Goal: Information Seeking & Learning: Learn about a topic

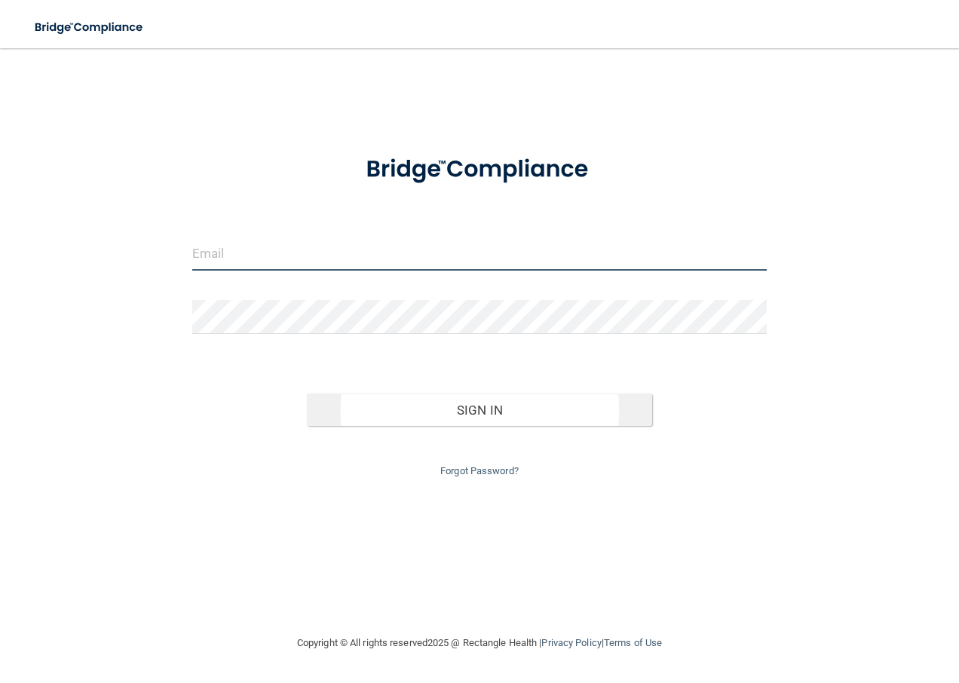
type input "[EMAIL_ADDRESS][DOMAIN_NAME]"
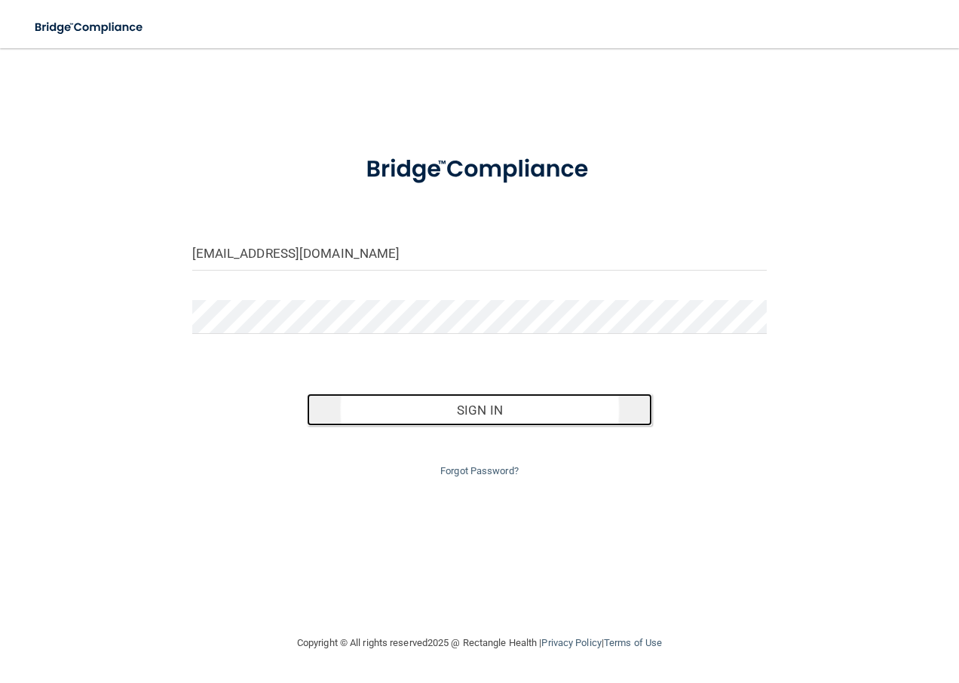
click at [483, 408] on button "Sign In" at bounding box center [479, 409] width 345 height 33
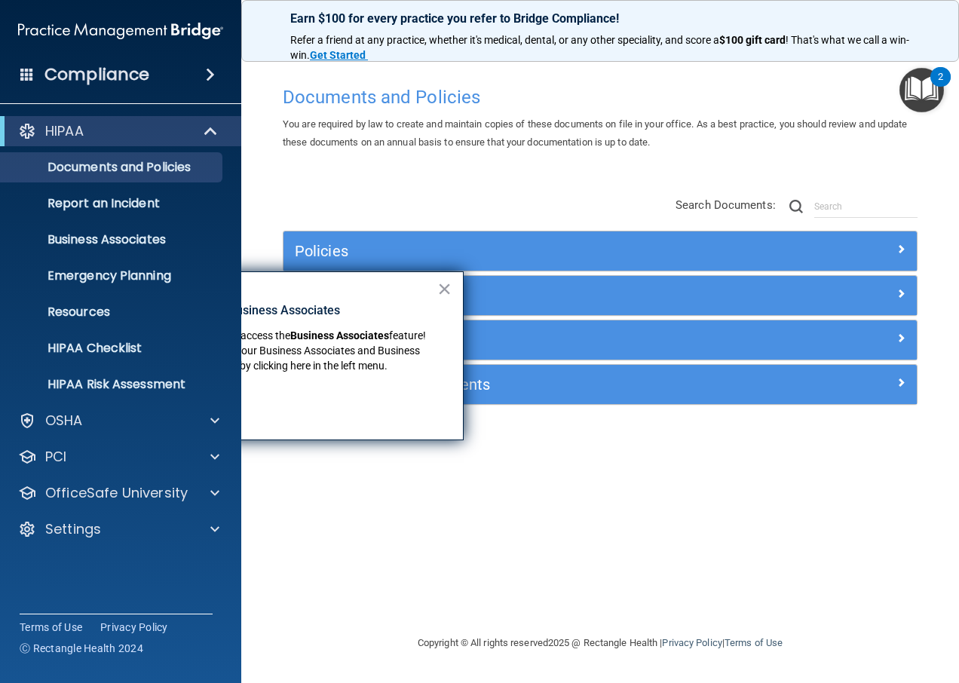
drag, startPoint x: 338, startPoint y: 271, endPoint x: 359, endPoint y: 280, distance: 22.3
click at [359, 280] on div "× New Location for Business Associates We've made it easier to access the Busin…" at bounding box center [283, 355] width 362 height 169
click at [444, 290] on button "×" at bounding box center [444, 289] width 14 height 24
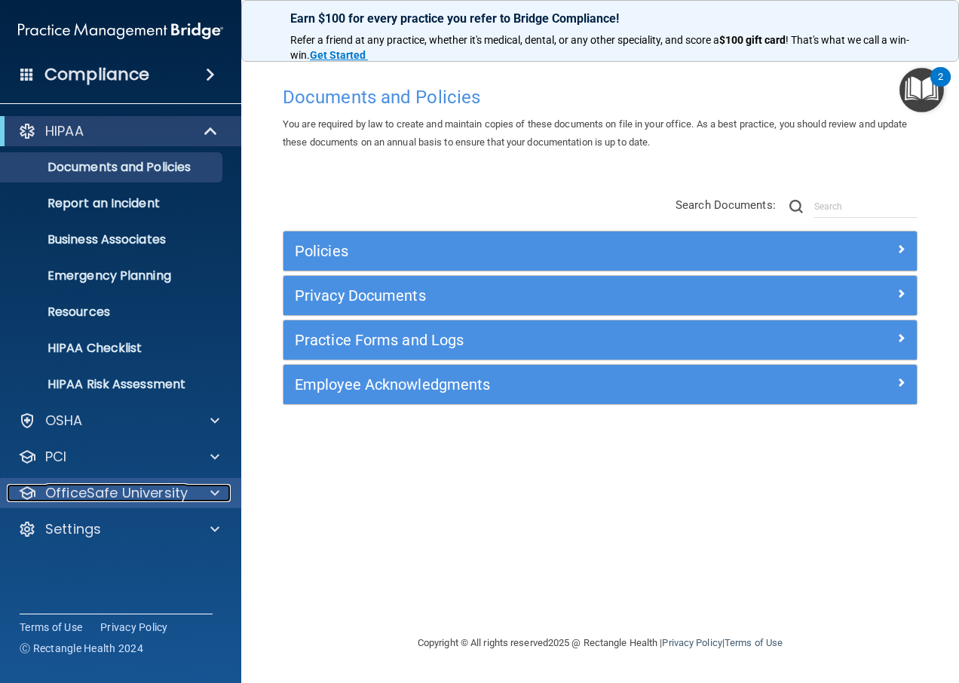
click at [139, 496] on p "OfficeSafe University" at bounding box center [116, 493] width 142 height 18
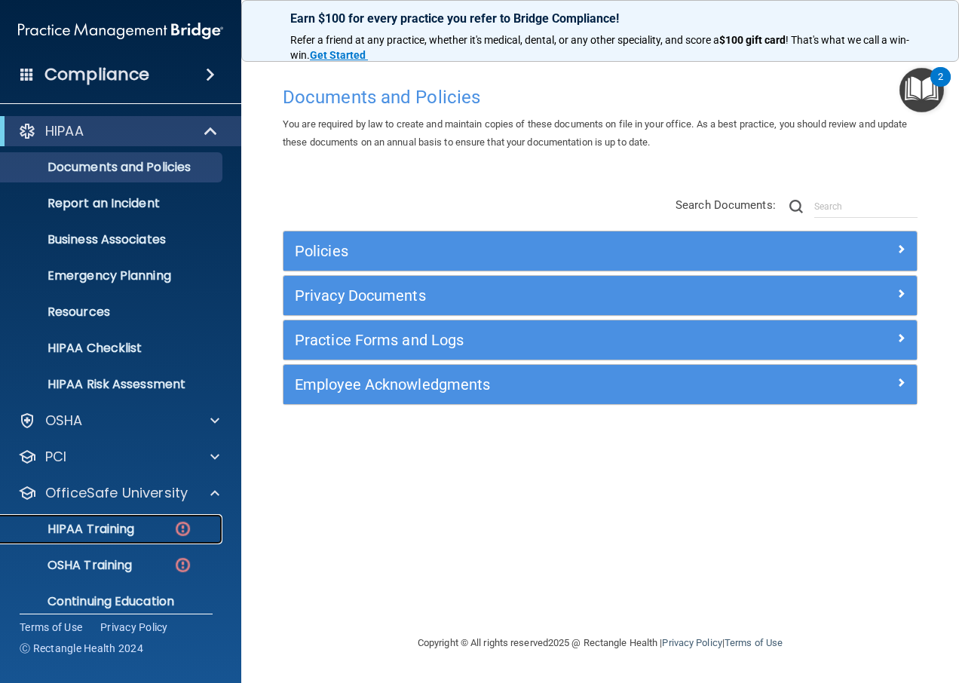
click at [112, 525] on p "HIPAA Training" at bounding box center [72, 528] width 124 height 15
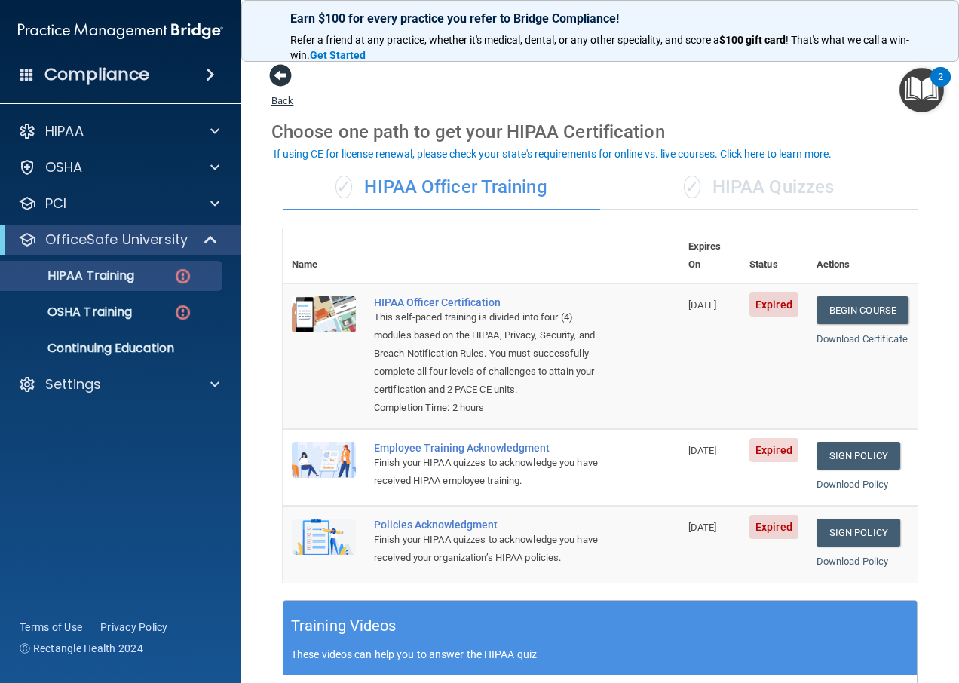
click at [274, 77] on span at bounding box center [280, 75] width 23 height 23
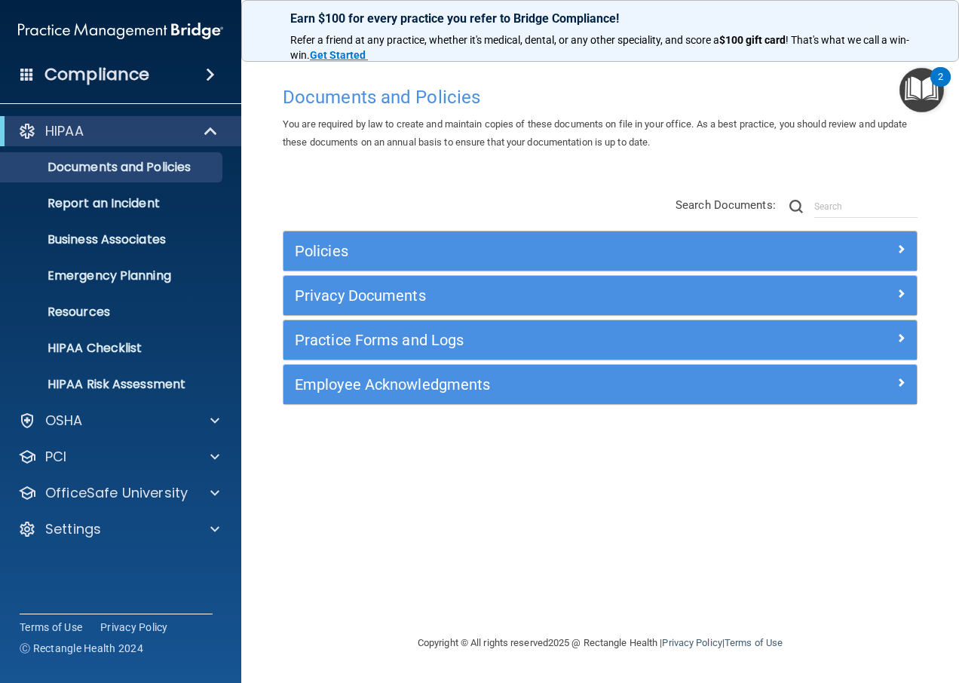
click at [929, 88] on img "Open Resource Center, 2 new notifications" at bounding box center [921, 90] width 44 height 44
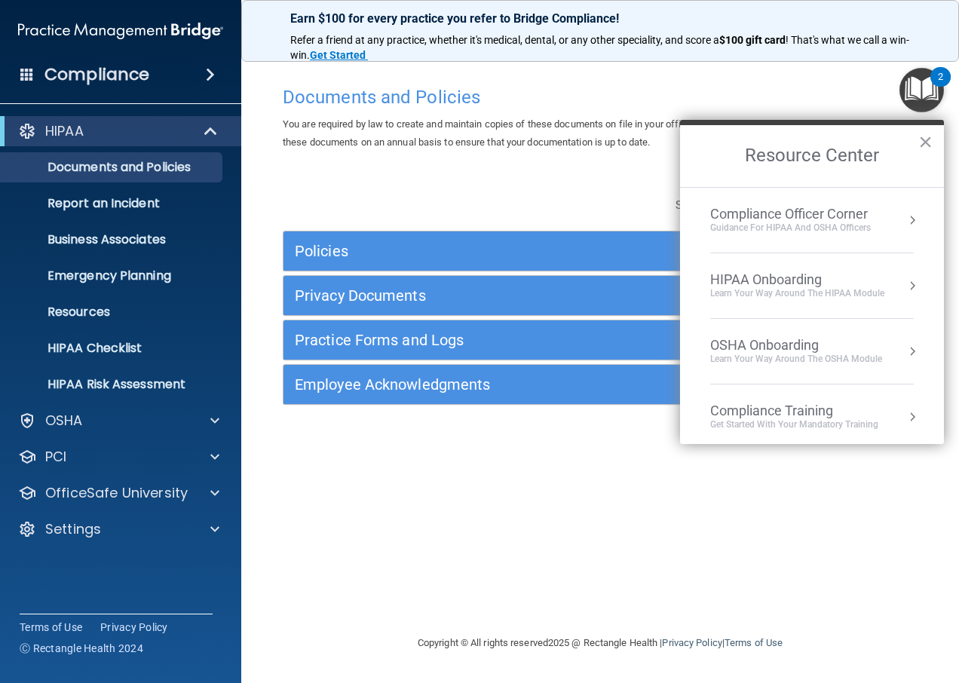
click at [287, 151] on div "You are required by law to create and maintain copies of these documents on fil…" at bounding box center [599, 133] width 657 height 36
click at [211, 532] on span at bounding box center [214, 529] width 9 height 18
click at [128, 564] on p "My Account" at bounding box center [113, 565] width 206 height 15
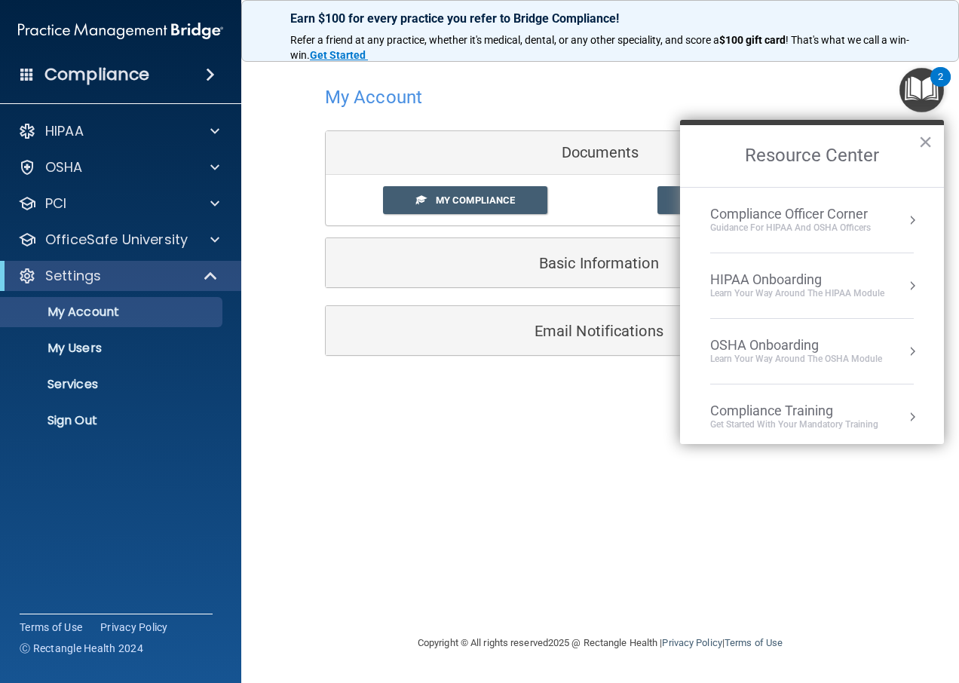
click at [936, 139] on h2 "Resource Center" at bounding box center [812, 156] width 264 height 62
click at [928, 142] on button "×" at bounding box center [925, 142] width 14 height 24
